Goal: Find specific page/section: Find specific page/section

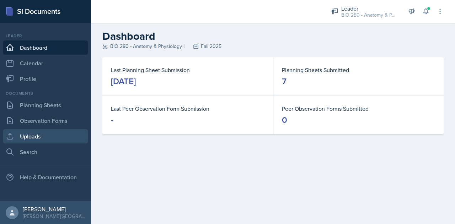
click at [33, 137] on link "Uploads" at bounding box center [45, 136] width 85 height 14
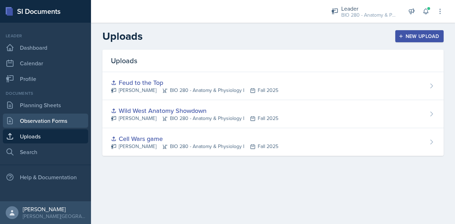
click at [51, 119] on link "Observation Forms" at bounding box center [45, 121] width 85 height 14
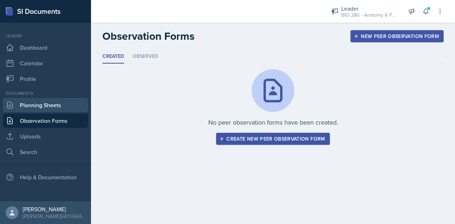
click at [59, 99] on link "Planning Sheets" at bounding box center [45, 105] width 85 height 14
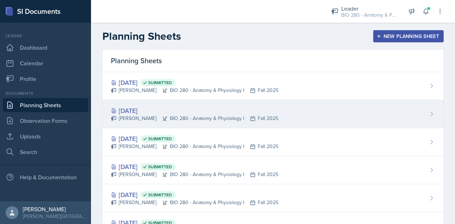
click at [179, 121] on div "[PERSON_NAME] BIO 280 - Anatomy & Physiology I Fall 2025" at bounding box center [195, 118] width 168 height 7
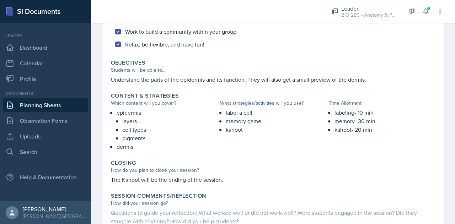
scroll to position [285, 0]
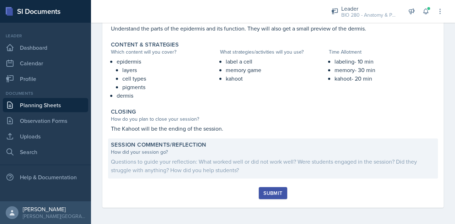
click at [148, 168] on div "Questions to guide your reflection: What worked well or did not work well? Were…" at bounding box center [273, 166] width 324 height 17
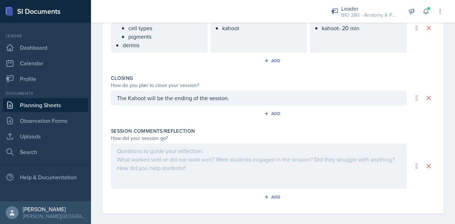
click at [151, 170] on div at bounding box center [259, 167] width 296 height 46
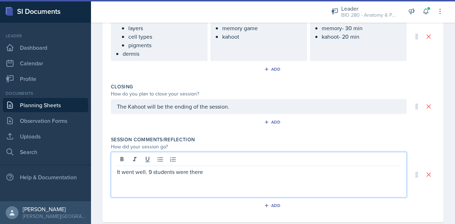
scroll to position [334, 0]
